Goal: Find specific page/section: Find specific page/section

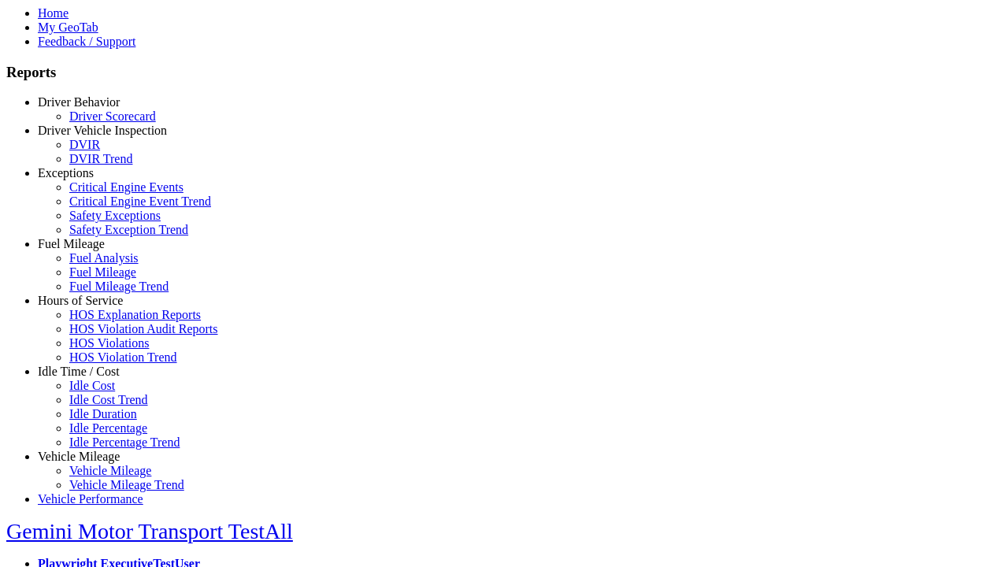
click at [91, 180] on link "Exceptions" at bounding box center [66, 172] width 56 height 13
click at [102, 222] on link "Safety Exceptions" at bounding box center [114, 215] width 91 height 13
select select
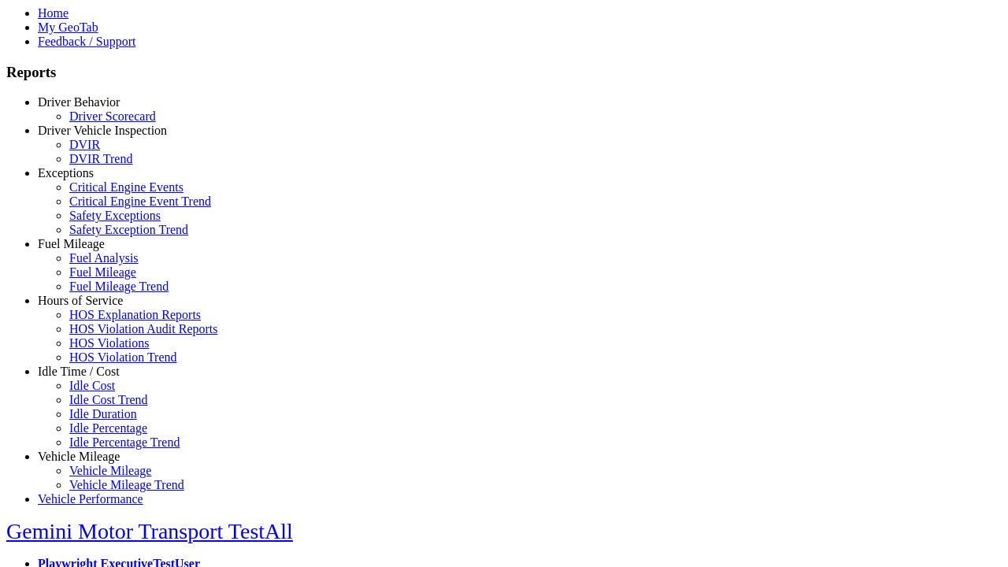
select select
